Goal: Information Seeking & Learning: Learn about a topic

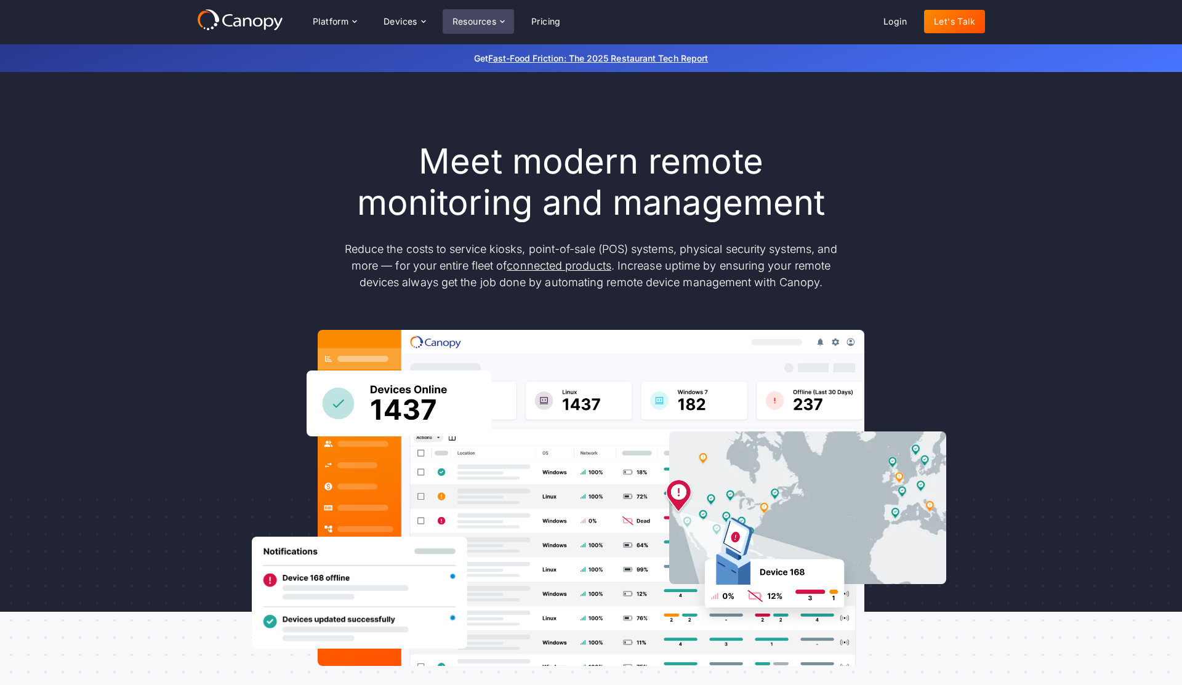
click at [477, 18] on div "Resources" at bounding box center [474, 21] width 44 height 9
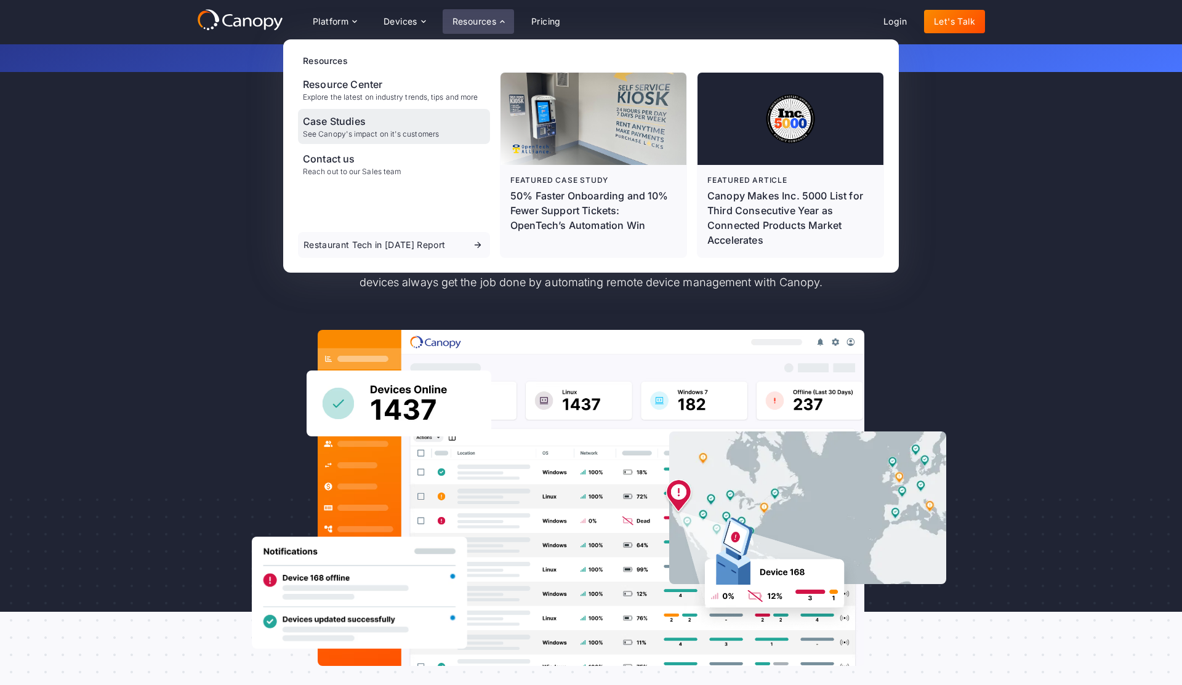
click at [353, 118] on div "Case Studies" at bounding box center [371, 121] width 136 height 15
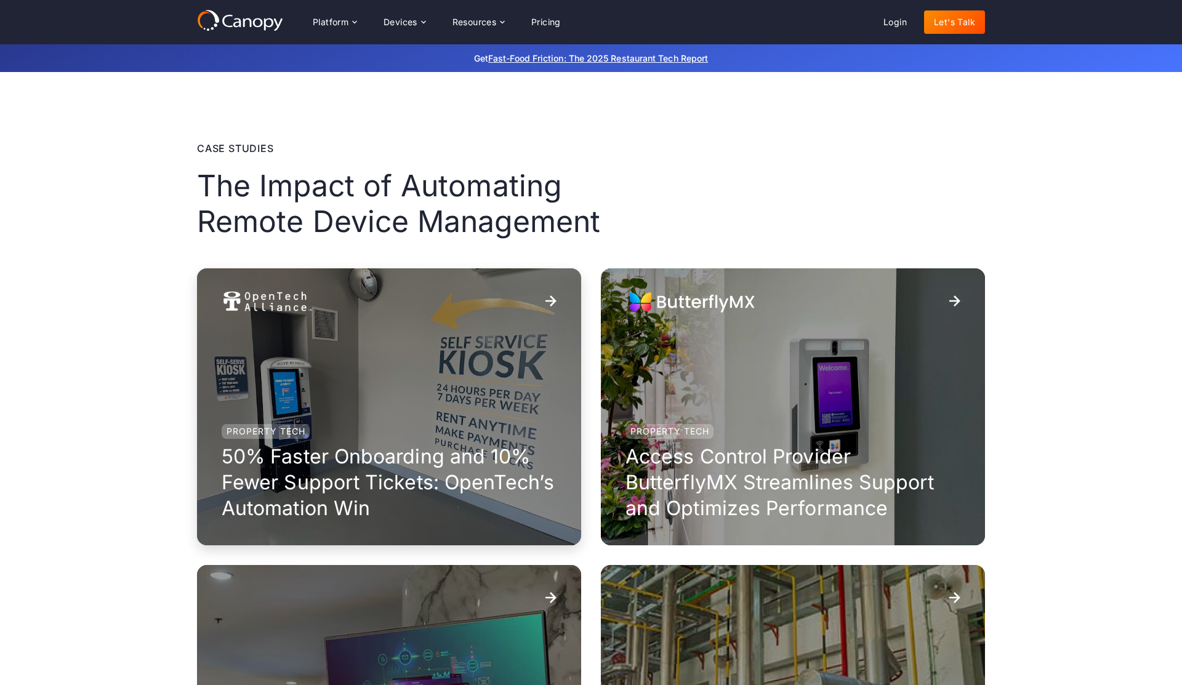
click at [315, 362] on div "Property Tech 50% Faster Onboarding and 10% Fewer Support Tickets: OpenTech’s A…" at bounding box center [389, 406] width 384 height 277
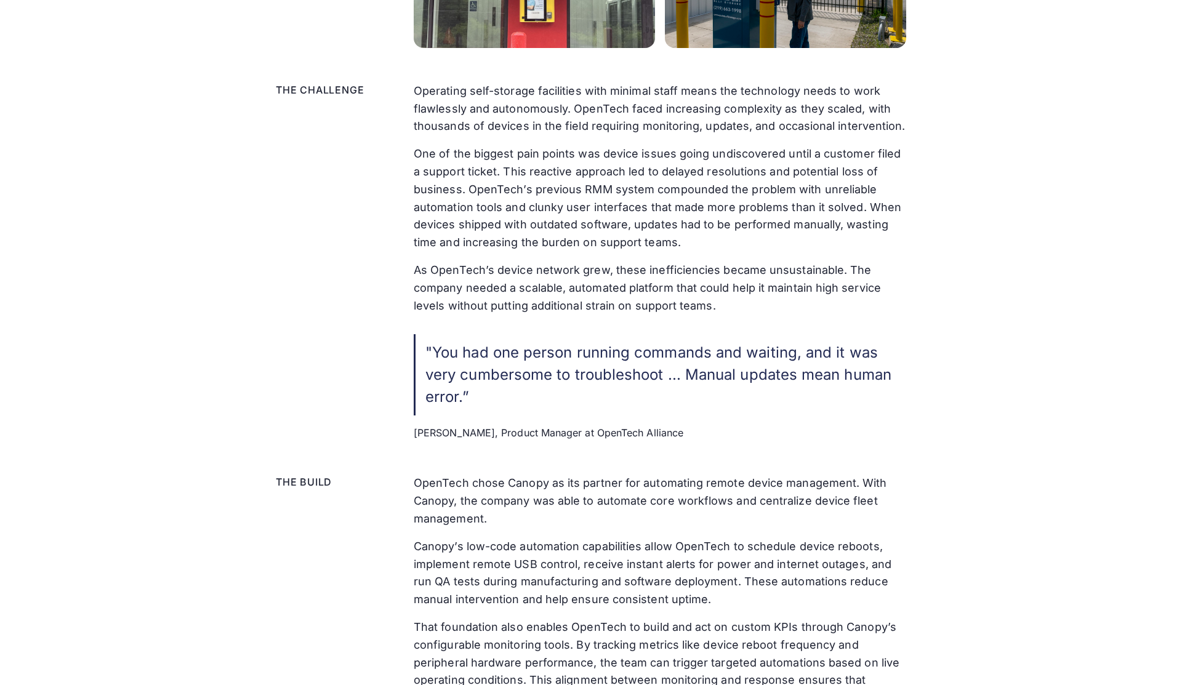
scroll to position [1073, 0]
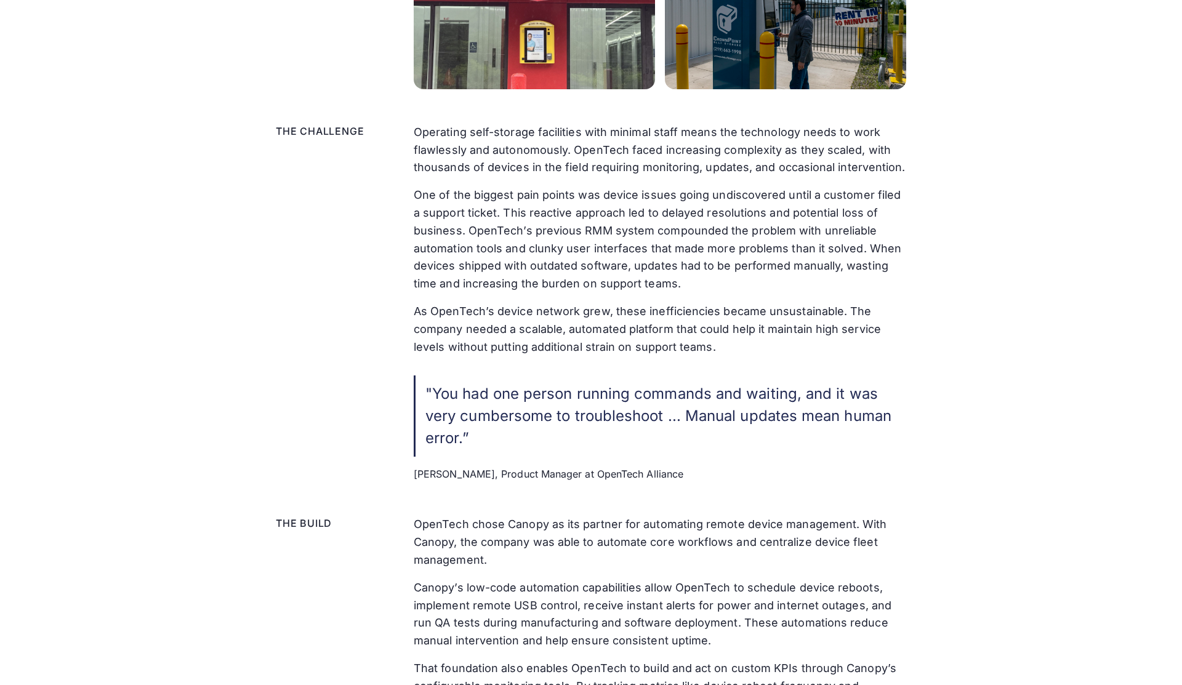
scroll to position [1056, 0]
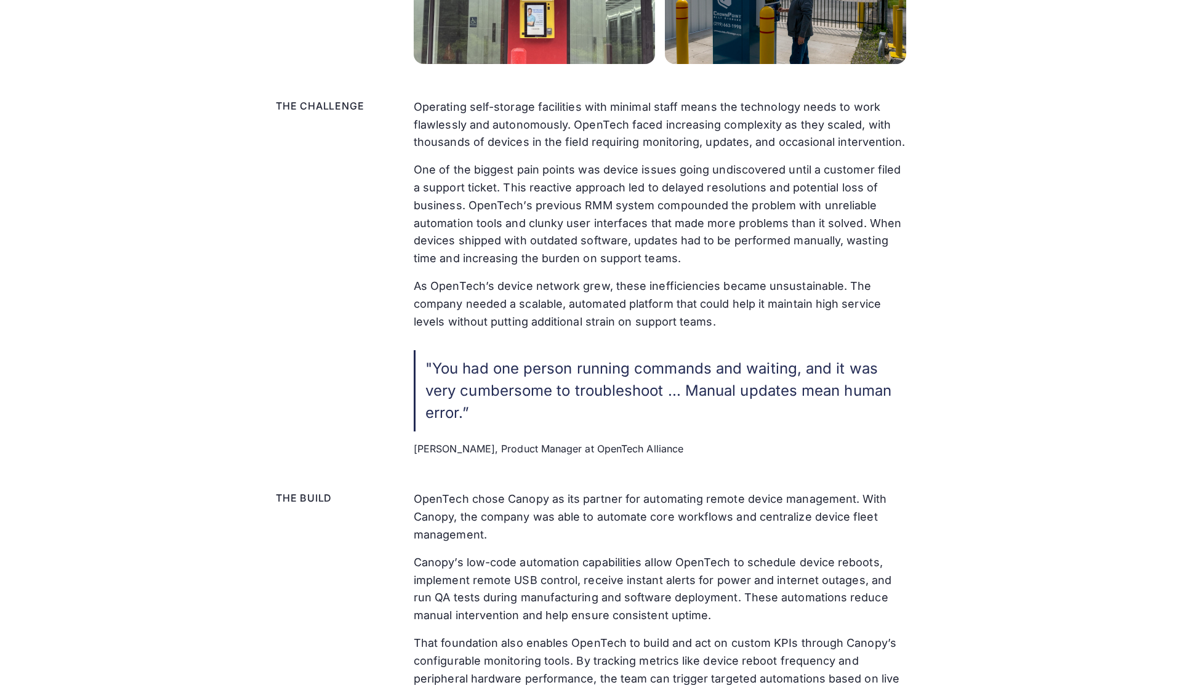
click at [663, 211] on p "One of the biggest pain points was device issues going undiscovered until a cus…" at bounding box center [660, 214] width 492 height 106
click at [345, 371] on div "The challenge Operating self-storage facilities with minimal staff means the te…" at bounding box center [591, 277] width 630 height 358
